Goal: Information Seeking & Learning: Learn about a topic

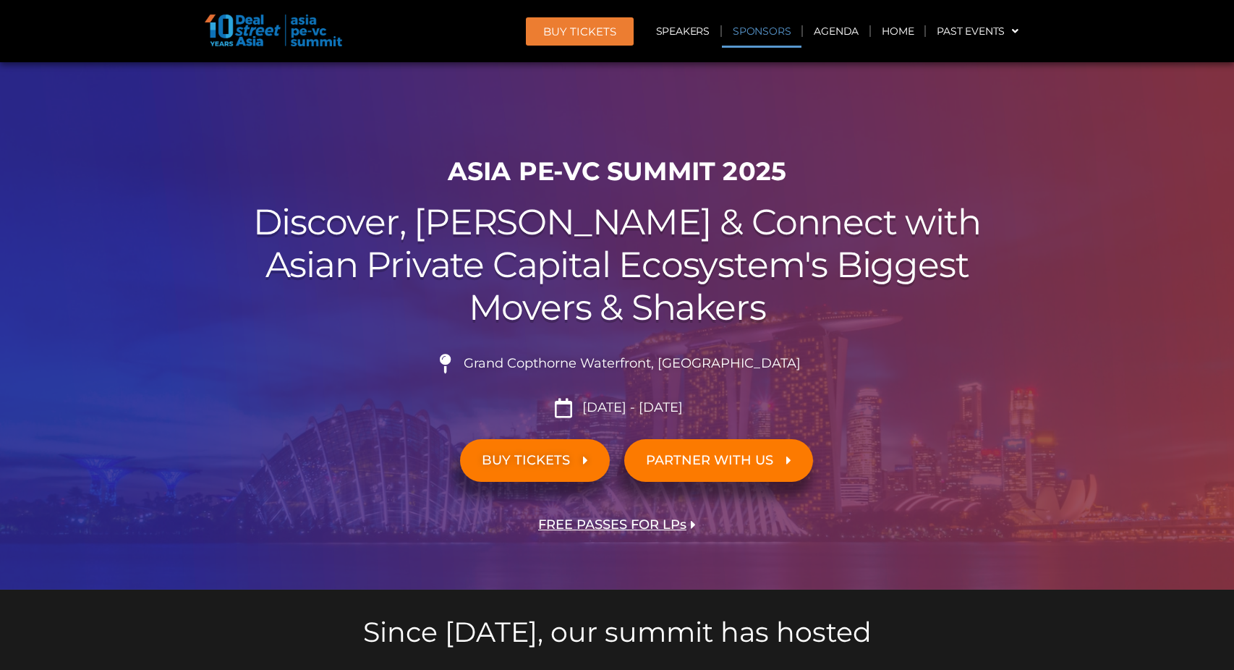
click at [789, 41] on link "Sponsors" at bounding box center [762, 30] width 80 height 33
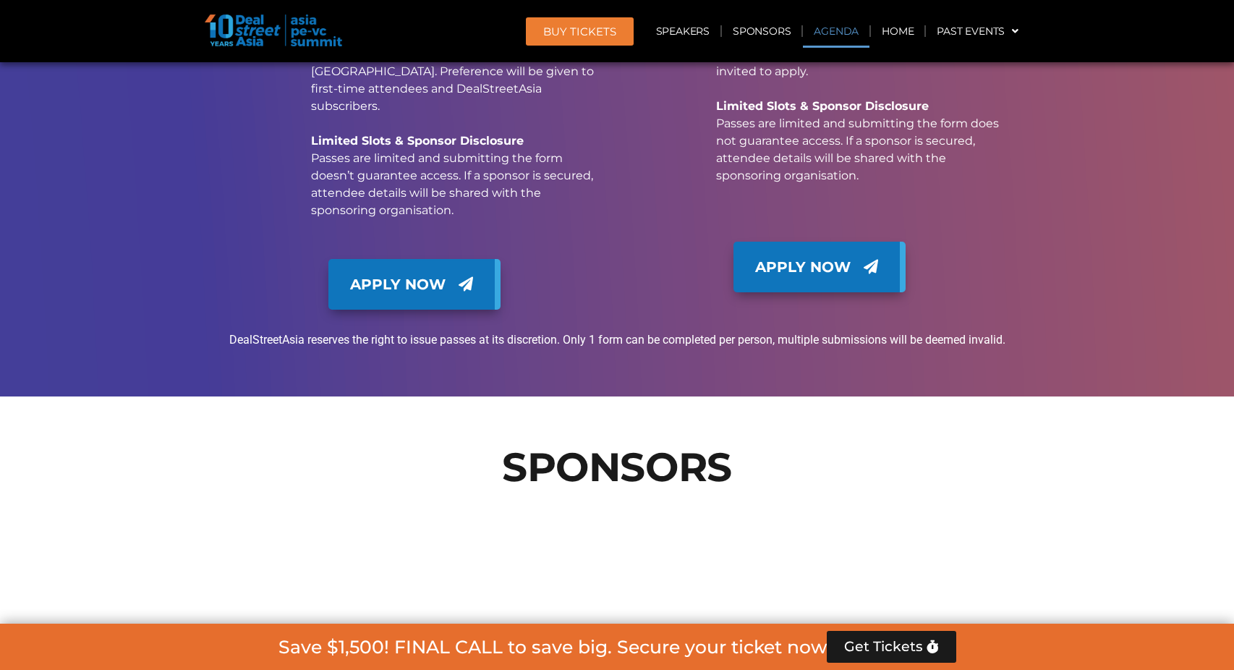
click at [822, 35] on link "Agenda" at bounding box center [836, 30] width 67 height 33
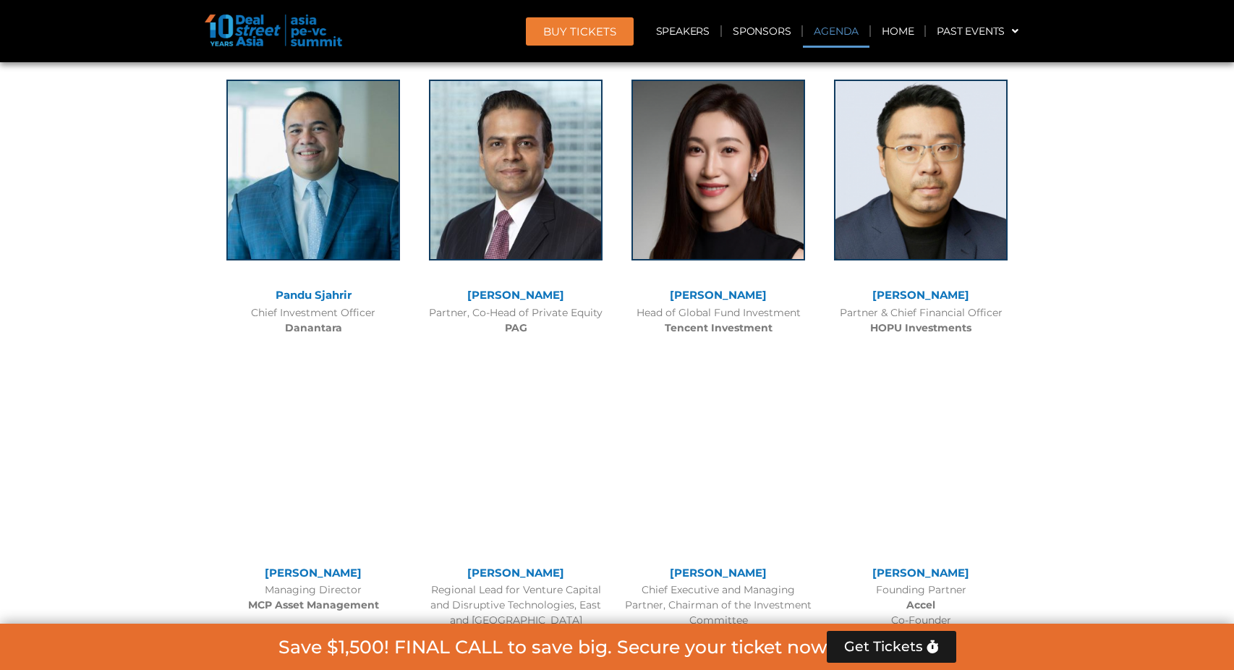
scroll to position [758, 0]
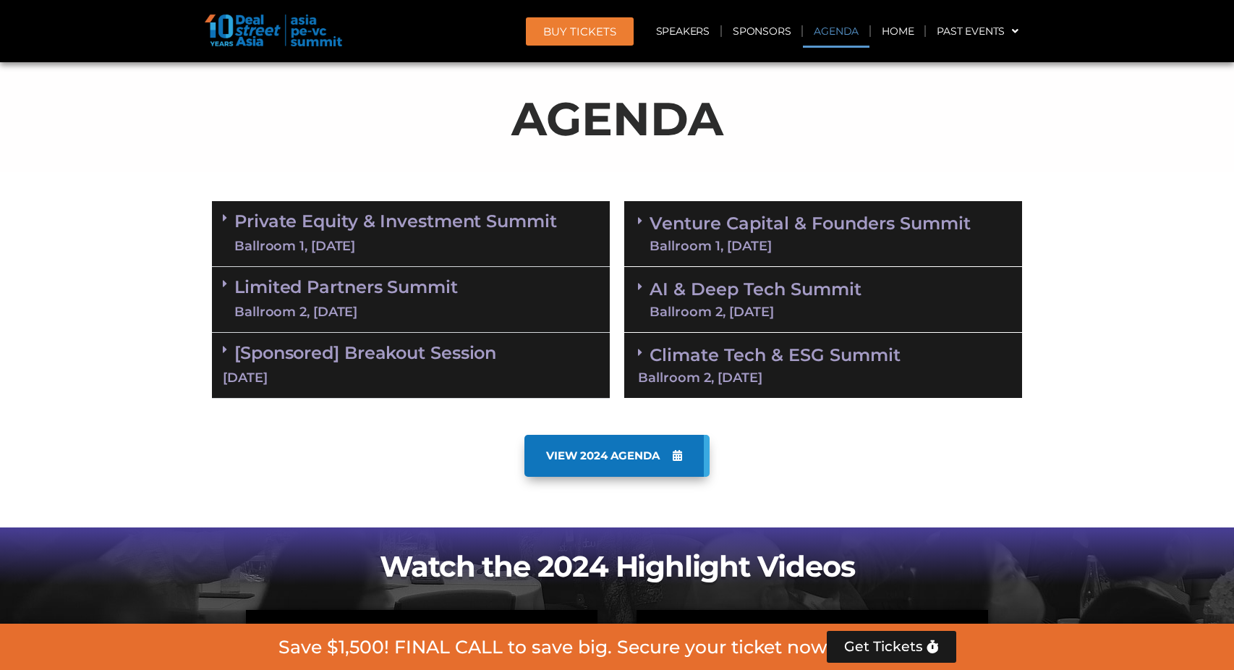
drag, startPoint x: 710, startPoint y: 229, endPoint x: 719, endPoint y: 260, distance: 33.2
click at [710, 229] on link "Venture Capital & Founders​ Summit Ballroom 1, [DATE]" at bounding box center [810, 234] width 321 height 38
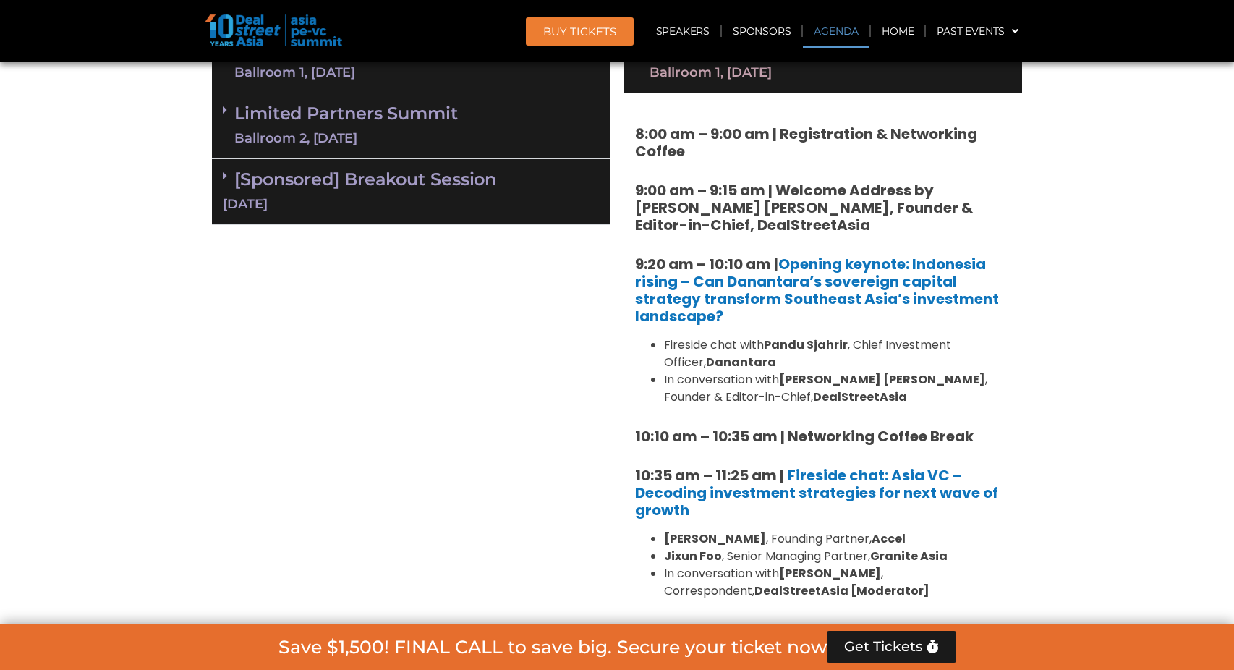
scroll to position [1109, 0]
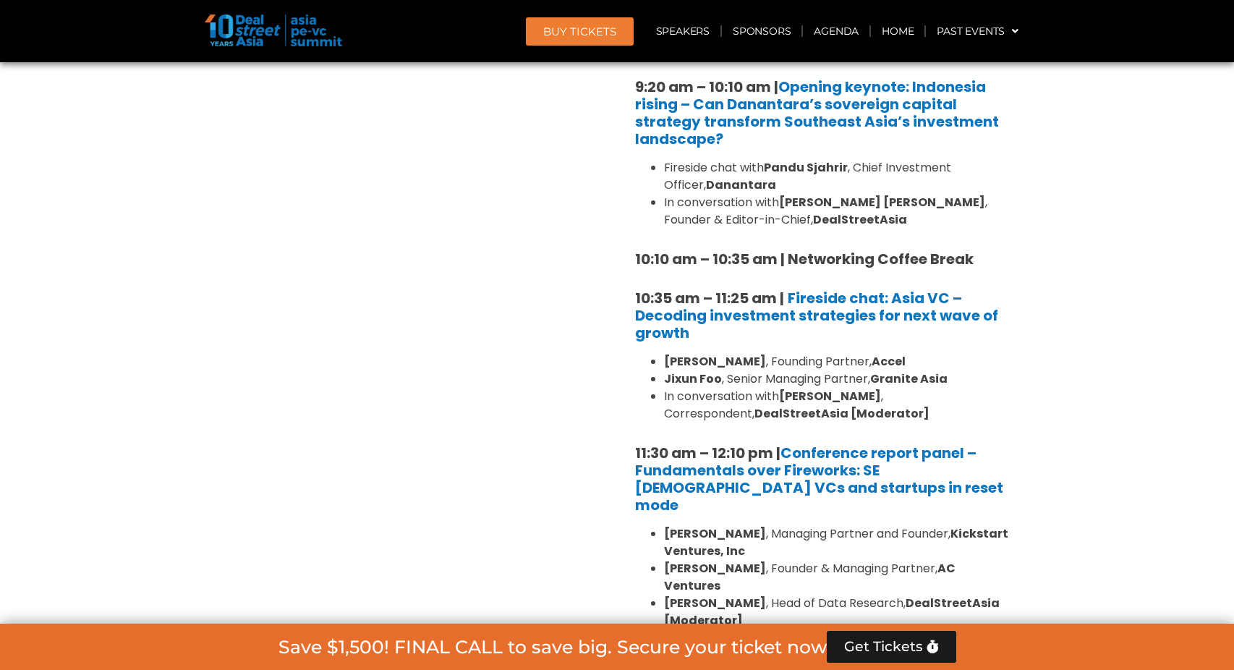
click at [772, 376] on li "[PERSON_NAME] , Senior Managing Partner, Granite Asia" at bounding box center [837, 378] width 347 height 17
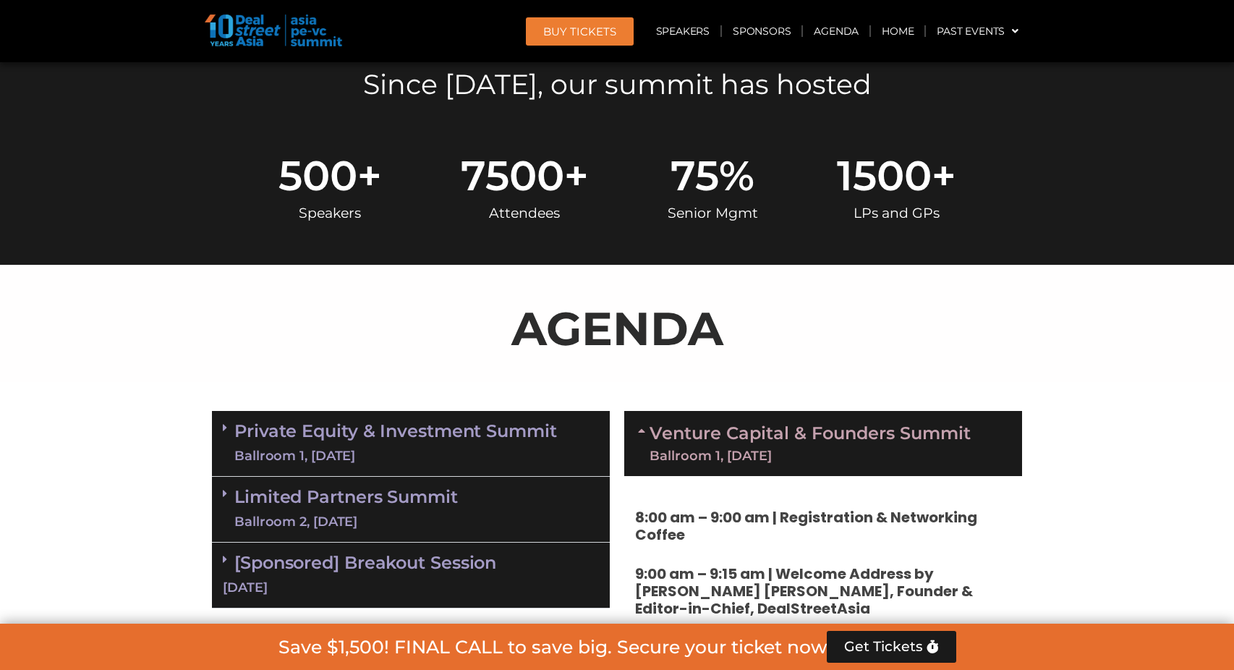
scroll to position [601, 0]
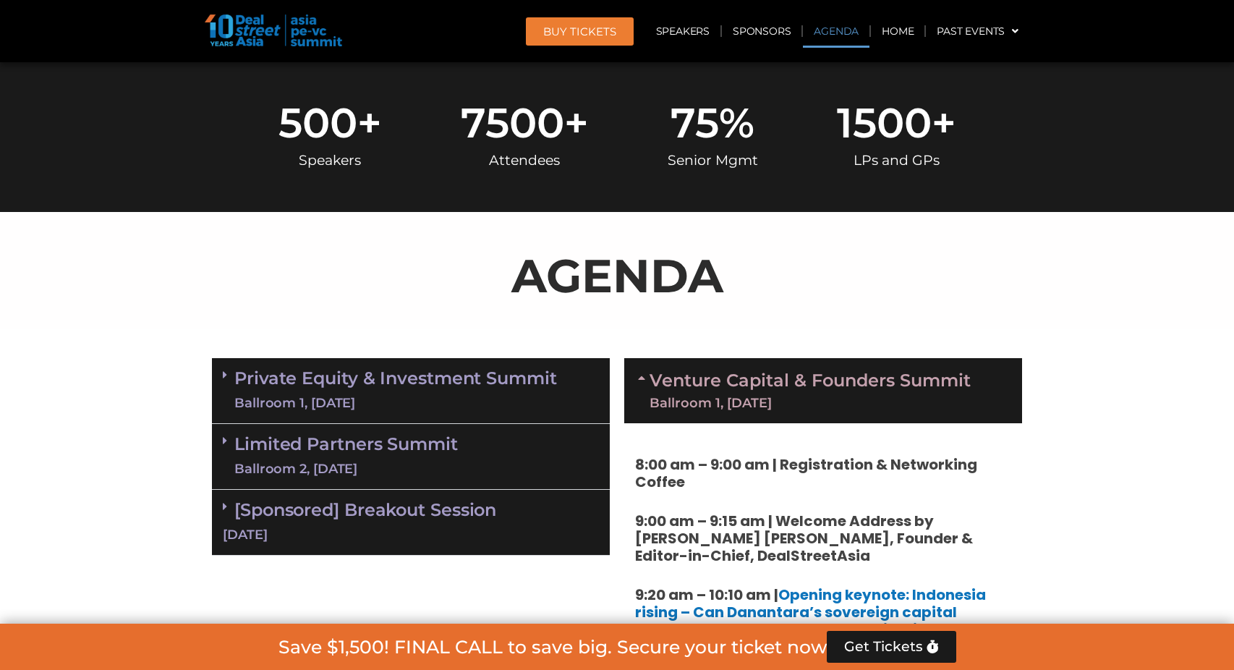
click at [429, 371] on link "Private Equity & Investment Summit Ballroom 1, [DATE]" at bounding box center [395, 390] width 323 height 43
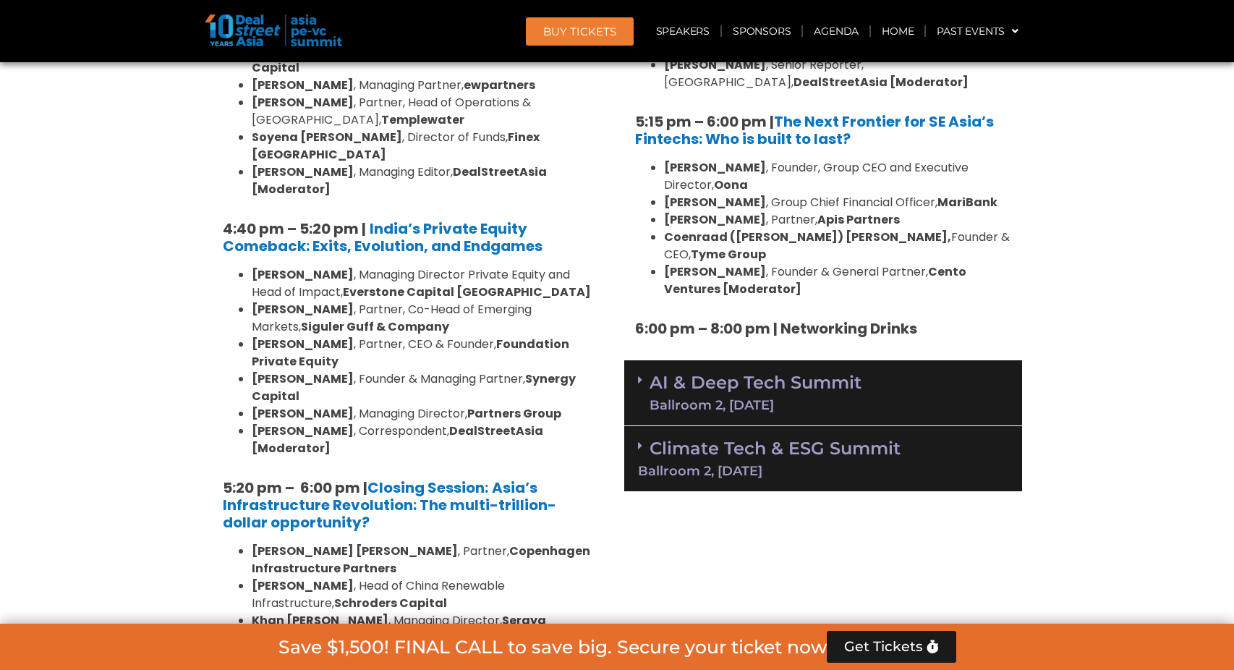
click at [729, 374] on link "AI & Deep Tech Summit Ballroom 2, [DATE]" at bounding box center [756, 393] width 212 height 38
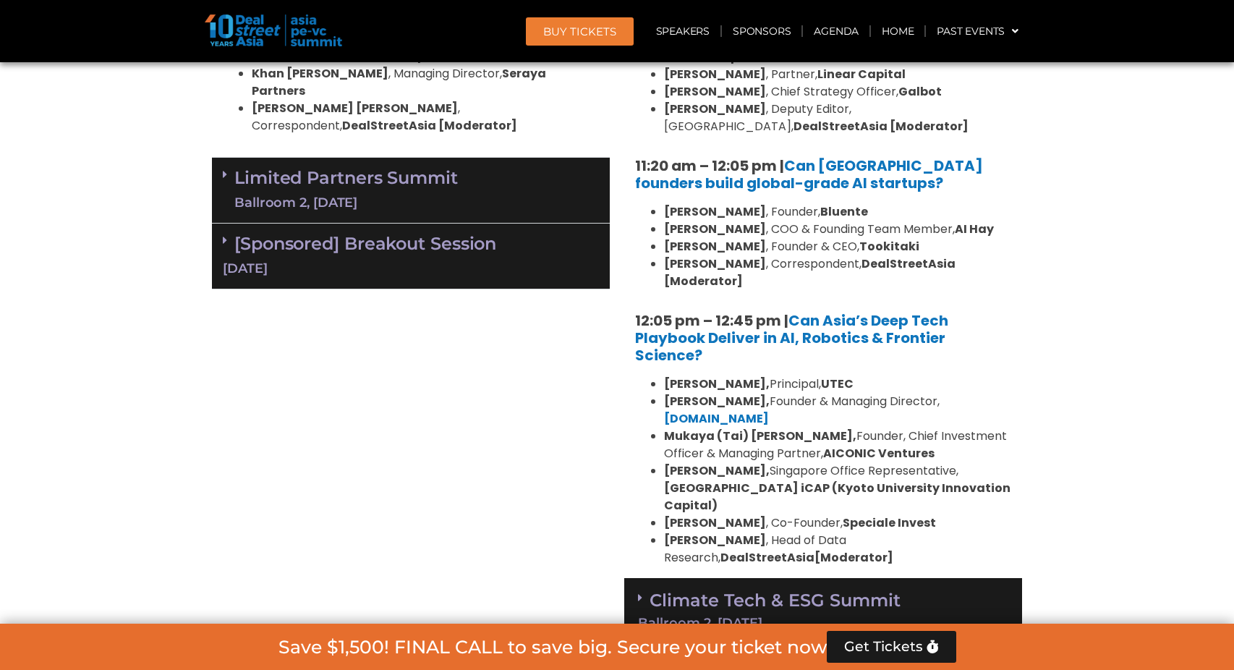
scroll to position [3221, 0]
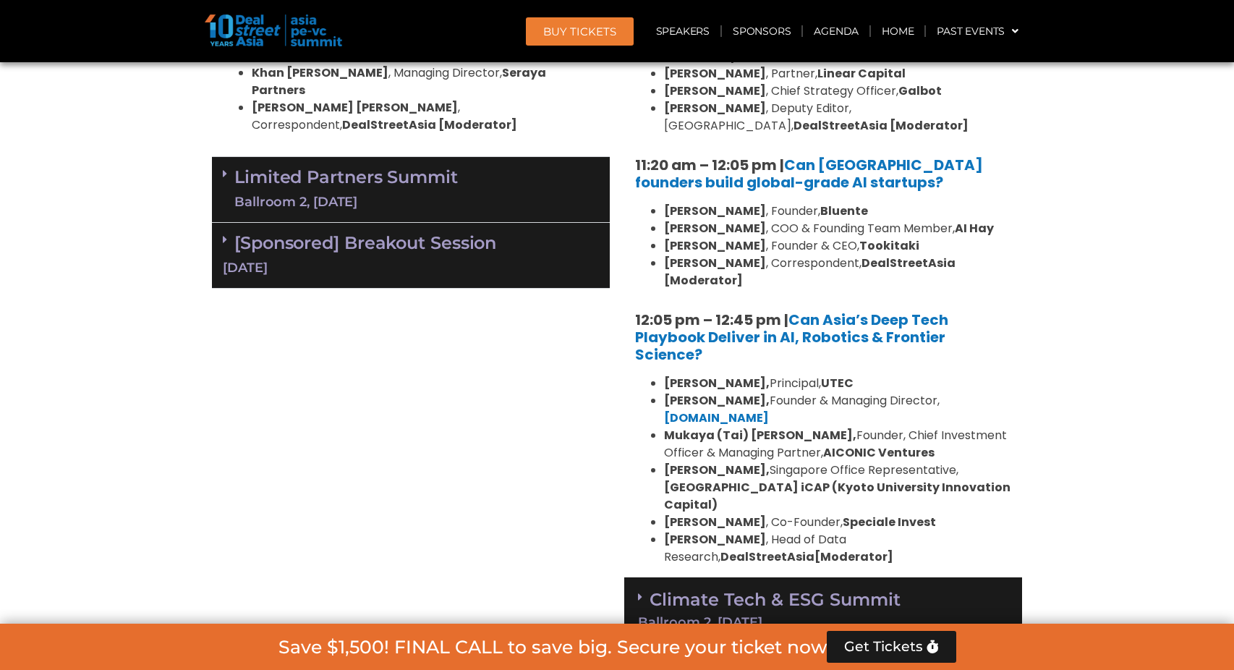
click at [761, 577] on div "Climate Tech & ESG Summit Ballroom 2, [DATE]" at bounding box center [823, 610] width 398 height 66
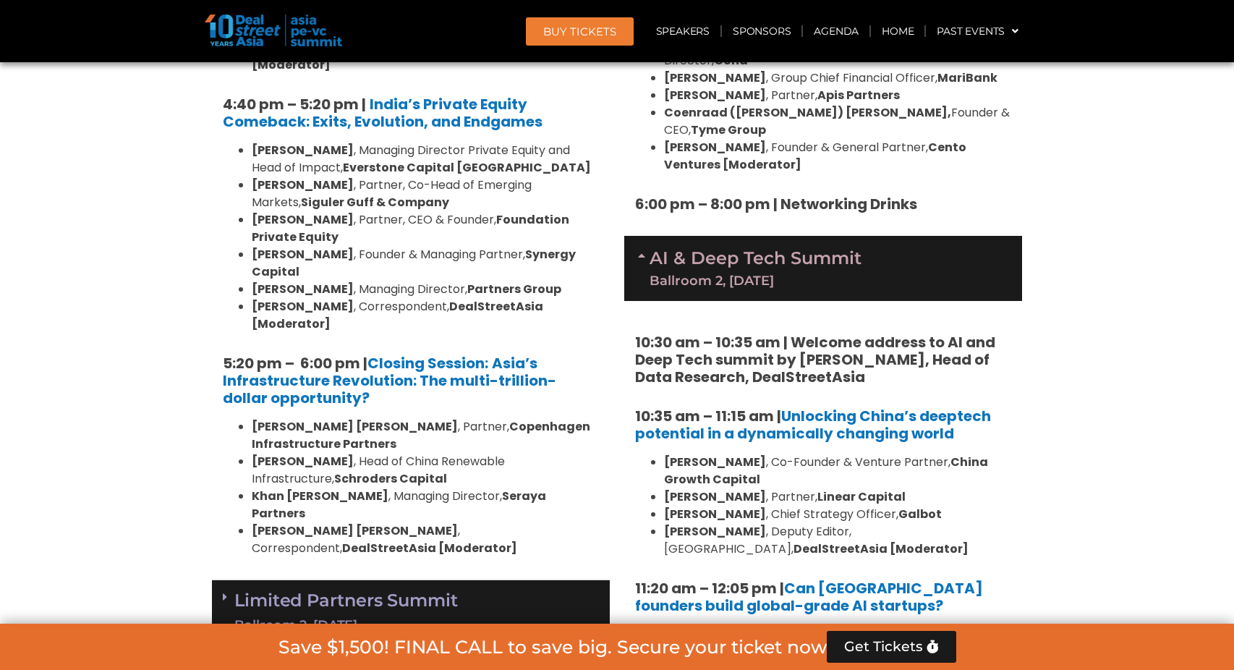
click at [425, 591] on link "Limited Partners [GEOGRAPHIC_DATA] 2, [DATE]" at bounding box center [346, 612] width 224 height 43
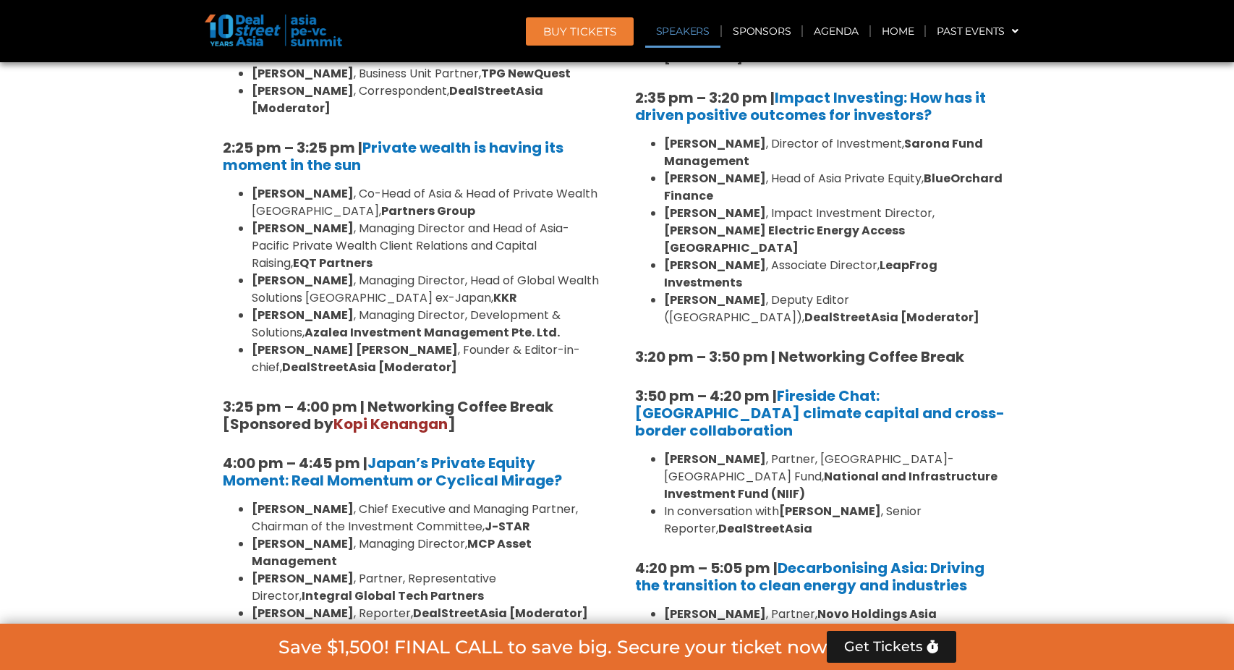
scroll to position [4076, 0]
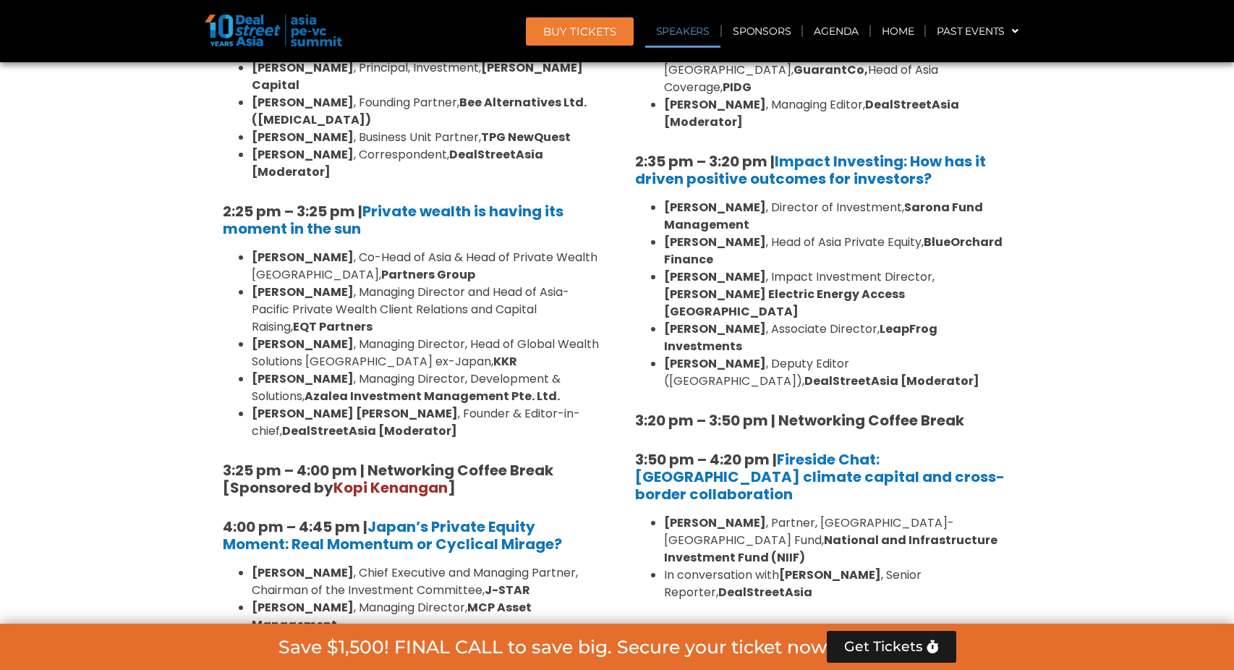
drag, startPoint x: 552, startPoint y: 373, endPoint x: 556, endPoint y: 548, distance: 175.9
click at [556, 549] on div "10:40 am – 10:45 am | Welcome Address by [PERSON_NAME] [PERSON_NAME], Founder &…" at bounding box center [411, 178] width 398 height 1623
drag, startPoint x: 595, startPoint y: 515, endPoint x: 451, endPoint y: 375, distance: 201.1
click at [451, 375] on div "10:40 am – 10:45 am | Welcome Address by [PERSON_NAME] [PERSON_NAME], Founder &…" at bounding box center [411, 178] width 398 height 1623
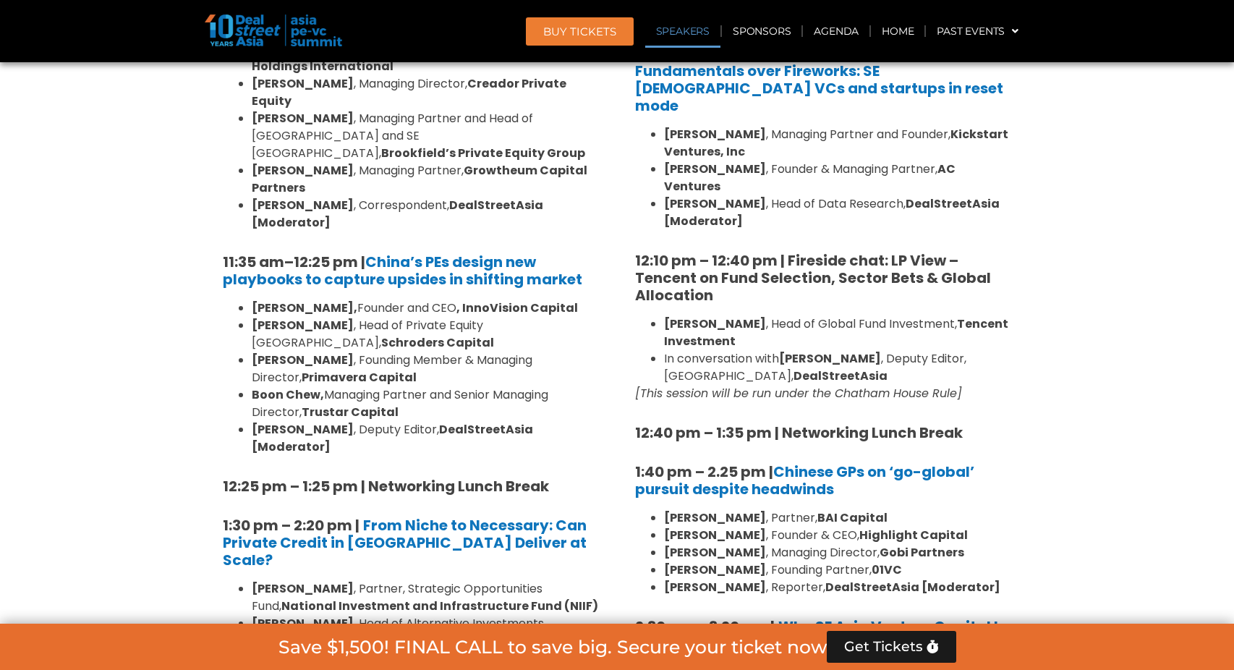
scroll to position [1603, 0]
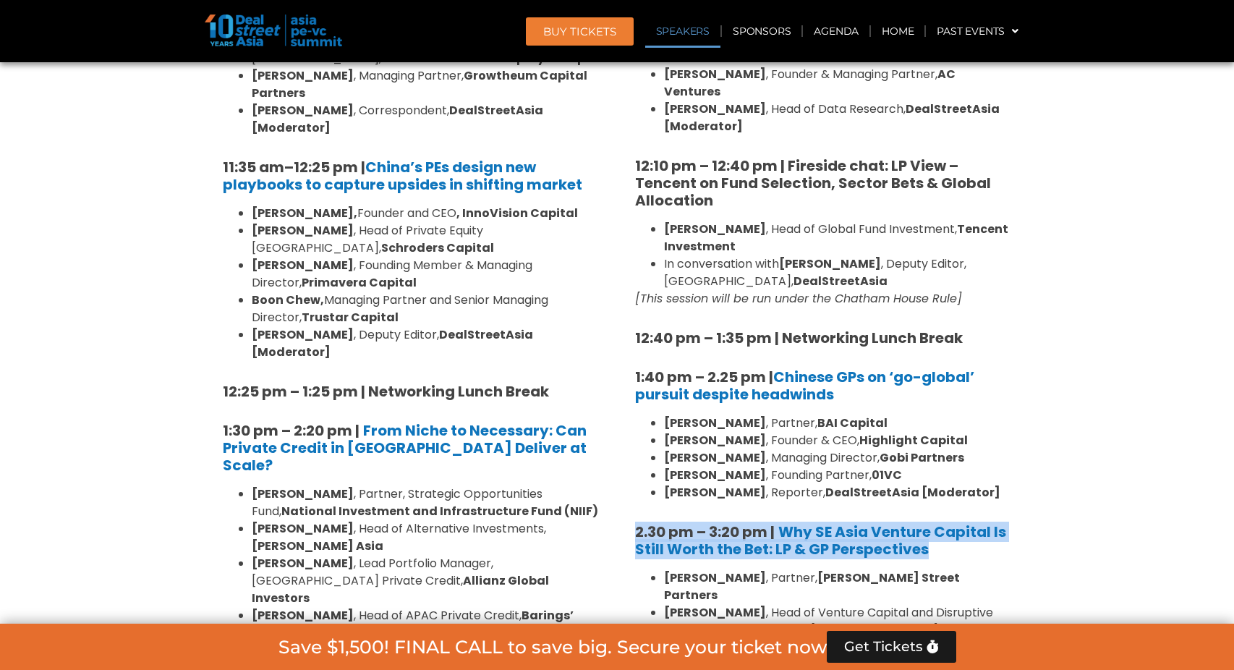
drag, startPoint x: 638, startPoint y: 494, endPoint x: 996, endPoint y: 518, distance: 358.3
click at [996, 523] on h5 "2.30 pm – 3:20 pm | Why SE Asia Venture Capital Is Still Worth the Bet: LP & GP…" at bounding box center [823, 540] width 376 height 35
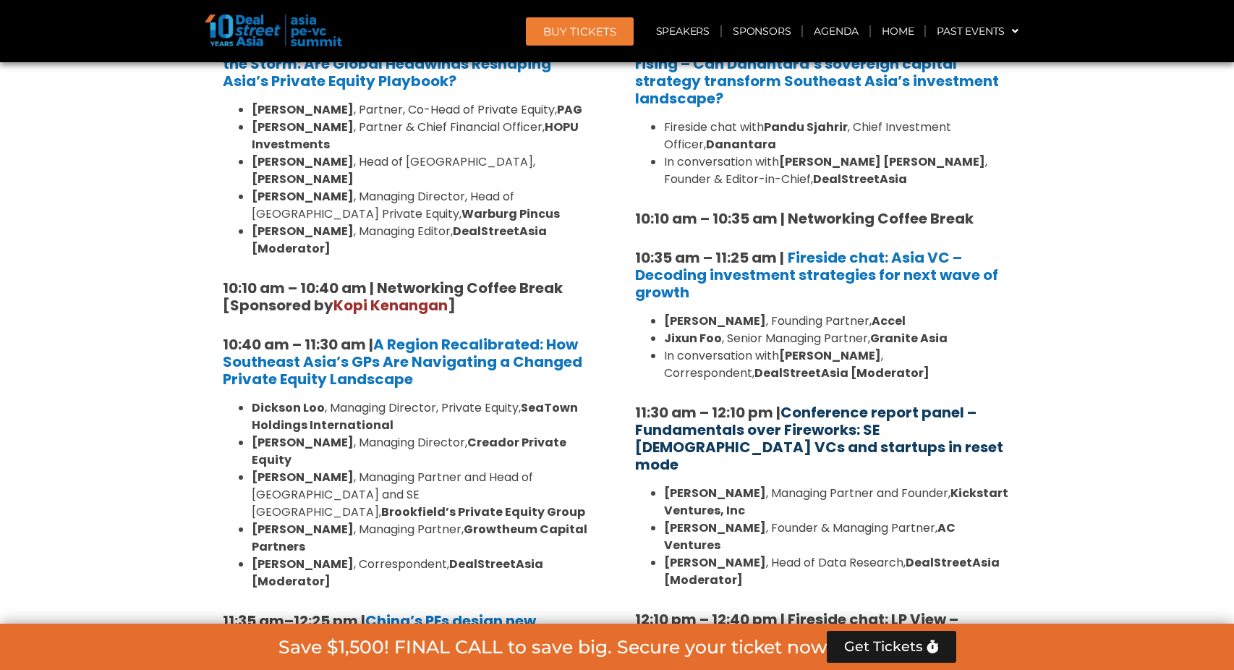
scroll to position [1064, 0]
